Goal: Task Accomplishment & Management: Complete application form

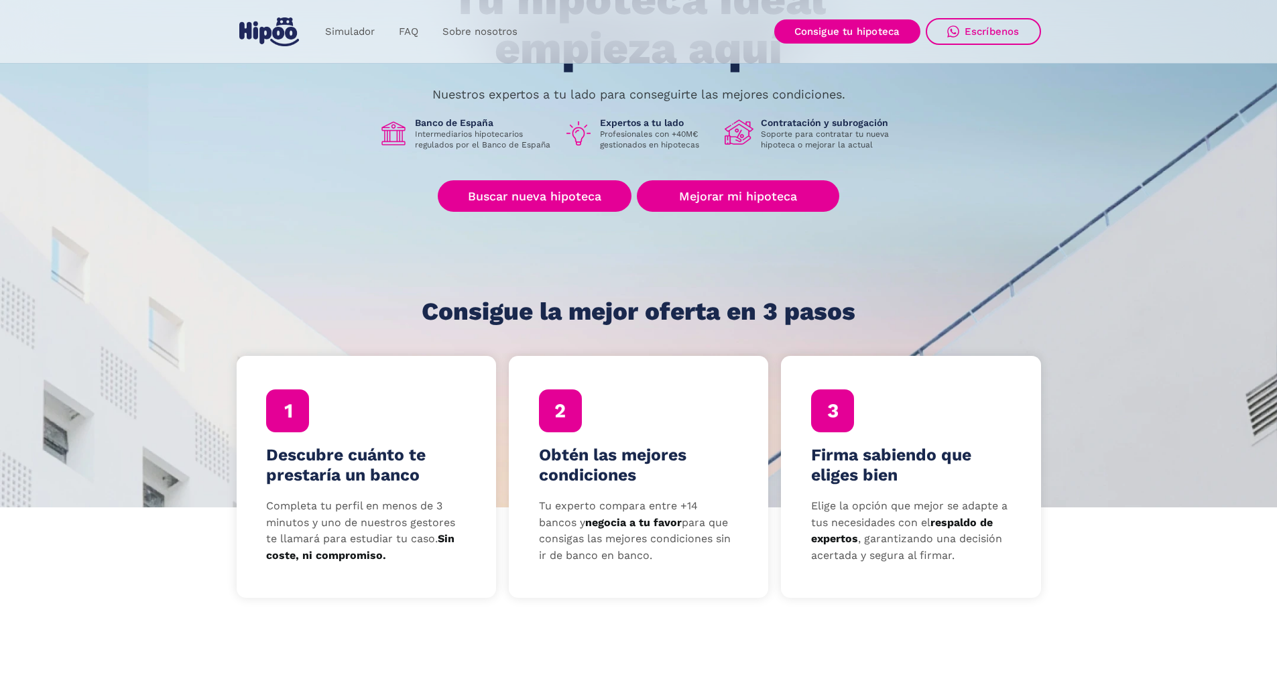
scroll to position [201, 0]
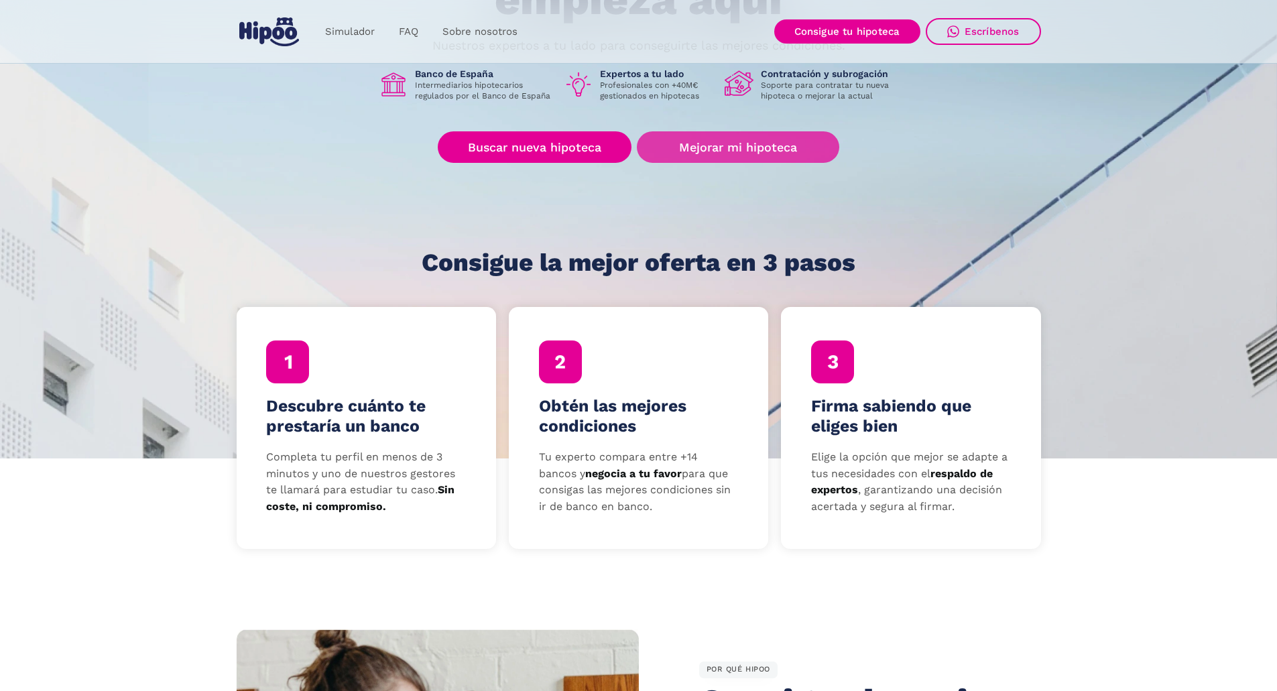
click at [799, 147] on link "Mejorar mi hipoteca" at bounding box center [738, 147] width 202 height 32
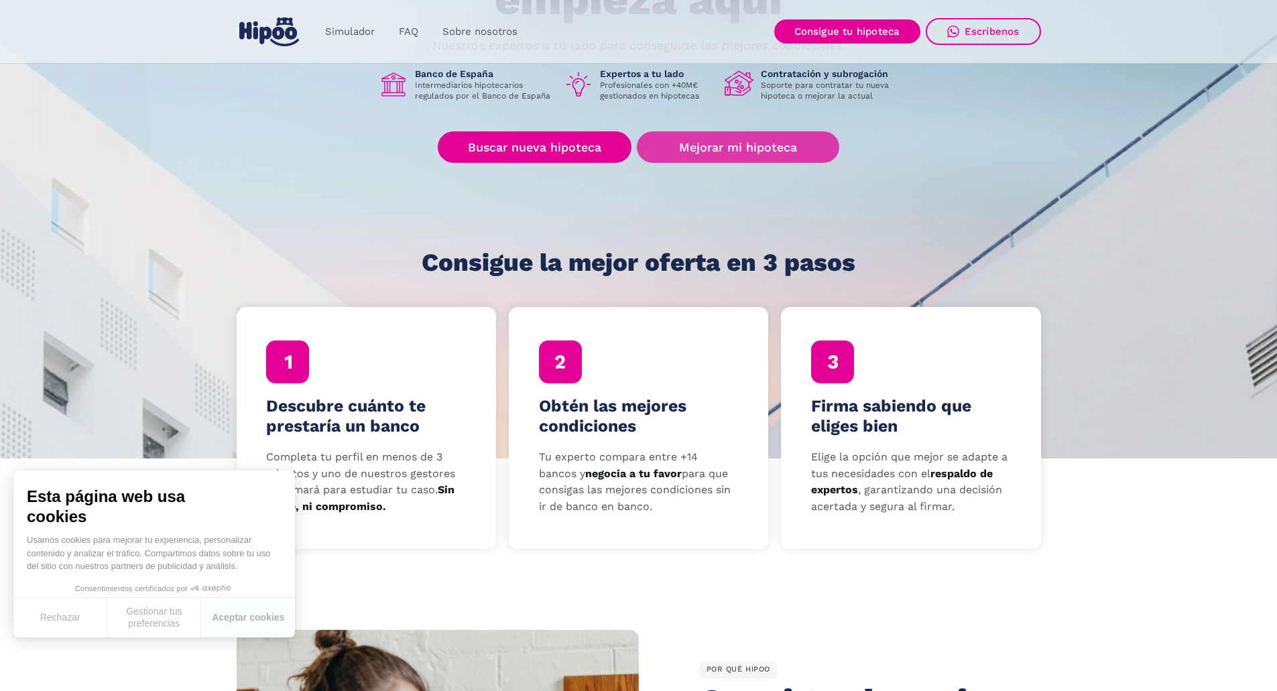
click at [746, 142] on link "Mejorar mi hipoteca" at bounding box center [738, 147] width 202 height 32
